Goal: Check status: Check status

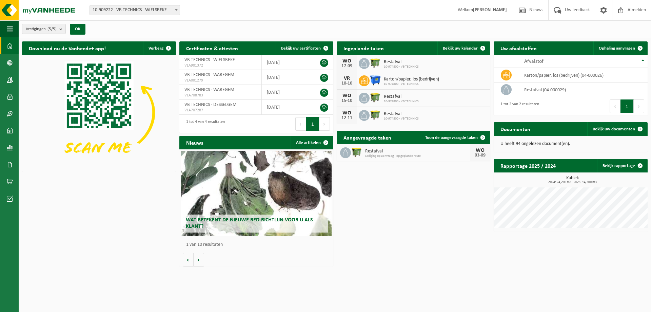
click at [375, 154] on span "Lediging op aanvraag - op geplande route" at bounding box center [417, 156] width 105 height 4
click at [350, 150] on span at bounding box center [345, 152] width 11 height 11
click at [360, 151] on img at bounding box center [357, 152] width 12 height 12
click at [358, 150] on img at bounding box center [357, 152] width 12 height 12
click at [446, 140] on link "Toon de aangevraagde taken" at bounding box center [455, 138] width 70 height 14
